Goal: Communication & Community: Participate in discussion

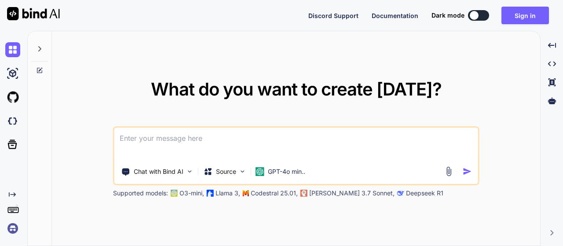
click at [35, 45] on div at bounding box center [39, 46] width 17 height 30
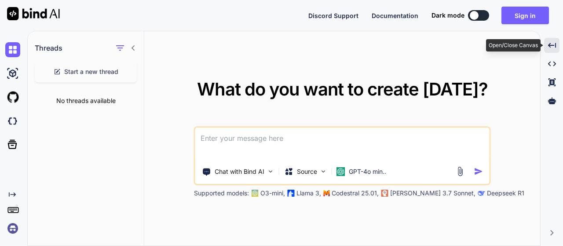
click at [554, 45] on icon "Created with Pixso." at bounding box center [552, 45] width 8 height 8
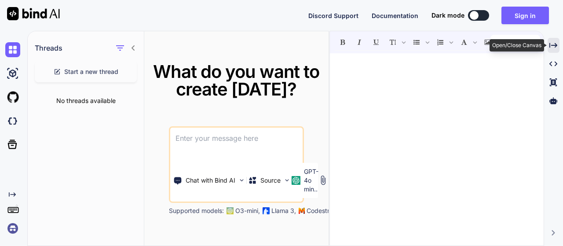
click at [552, 49] on icon "Created with Pixso." at bounding box center [553, 45] width 8 height 8
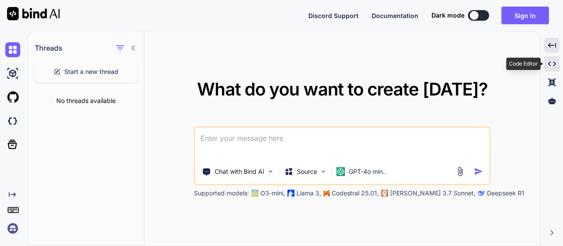
click at [551, 62] on icon "Created with Pixso." at bounding box center [552, 64] width 8 height 8
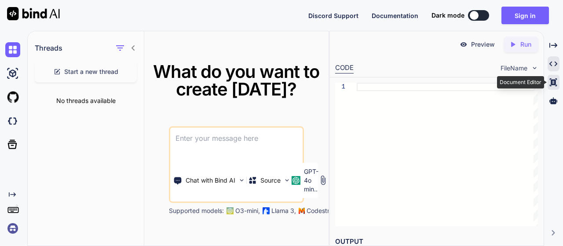
click at [554, 80] on icon at bounding box center [553, 82] width 7 height 8
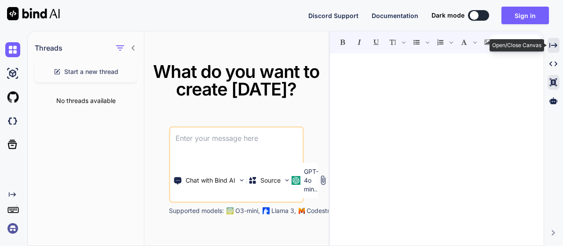
click at [549, 48] on icon "Created with Pixso." at bounding box center [553, 45] width 8 height 8
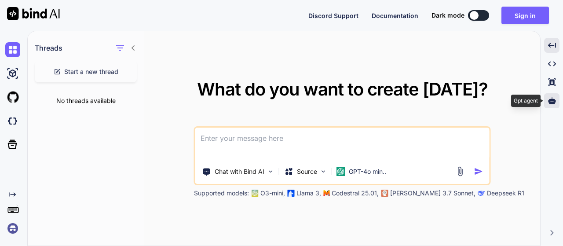
click at [557, 101] on div at bounding box center [551, 100] width 15 height 15
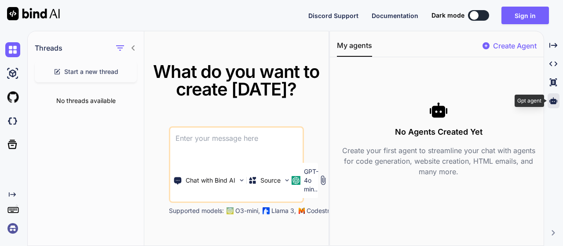
click at [557, 101] on div at bounding box center [554, 100] width 12 height 15
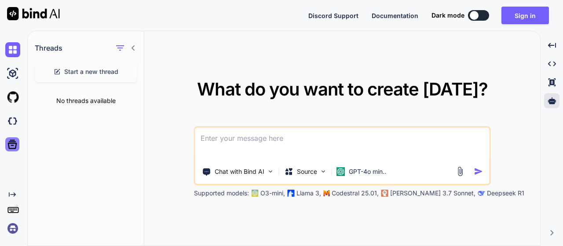
click at [14, 145] on icon at bounding box center [12, 144] width 12 height 12
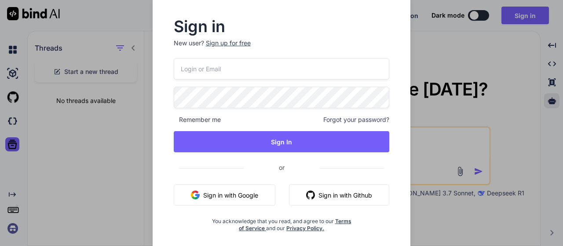
click at [429, 51] on div "Sign in New user? Sign up for free Remember me Forgot your password? Sign In or…" at bounding box center [281, 123] width 563 height 246
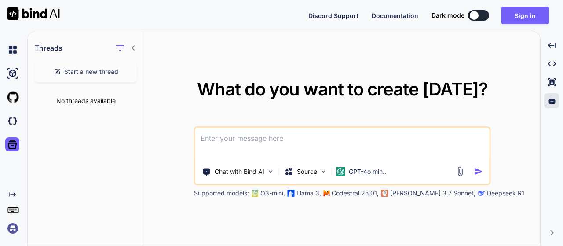
click at [133, 50] on icon at bounding box center [133, 47] width 7 height 7
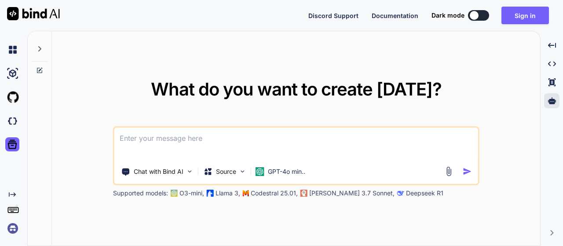
click at [43, 49] on icon at bounding box center [39, 48] width 7 height 7
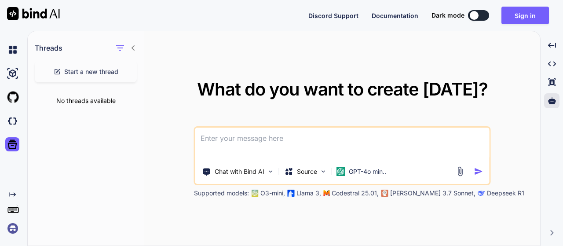
click at [133, 48] on icon at bounding box center [133, 47] width 7 height 7
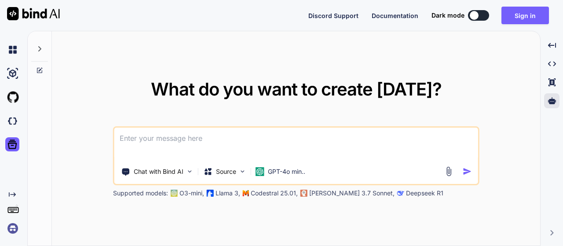
click at [40, 49] on icon at bounding box center [39, 48] width 3 height 5
type textarea "x"
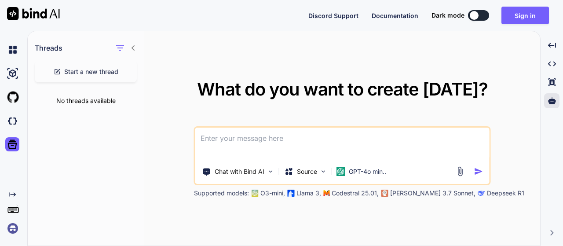
click at [68, 74] on span "Start a new thread" at bounding box center [91, 71] width 54 height 9
click at [104, 116] on div "Threads Start a new thread No threads available" at bounding box center [86, 138] width 117 height 215
click at [297, 226] on div "What do you want to create today? Chat with Bind AI Source GPT-4o min.. Support…" at bounding box center [342, 138] width 396 height 215
click at [133, 48] on icon at bounding box center [133, 47] width 3 height 5
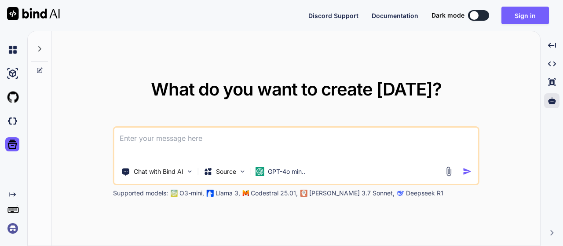
click at [39, 49] on icon at bounding box center [39, 48] width 7 height 7
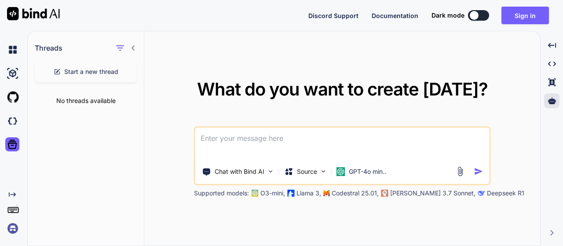
click at [134, 47] on icon at bounding box center [133, 47] width 7 height 7
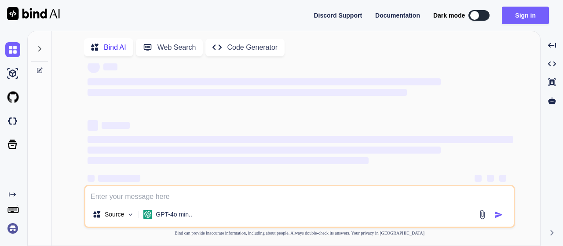
scroll to position [33, 0]
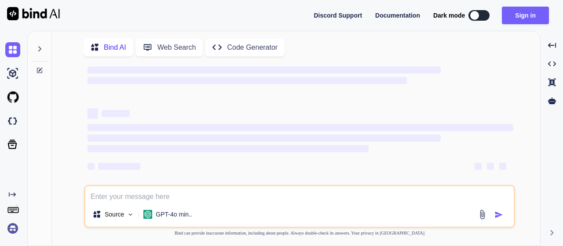
type textarea "x"
